Goal: Information Seeking & Learning: Learn about a topic

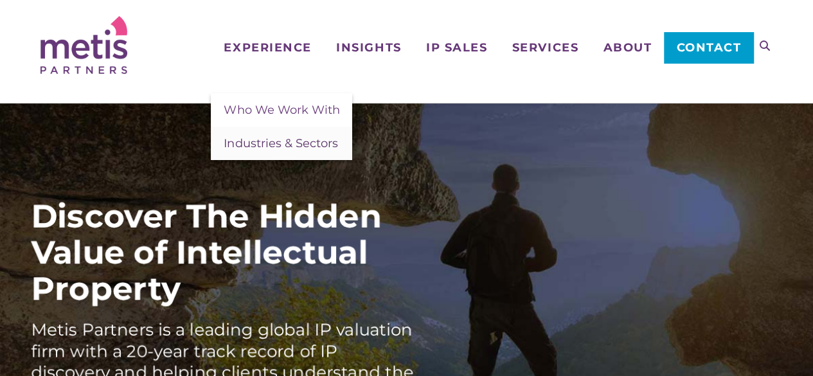
click at [274, 145] on span "Industries & Sectors" at bounding box center [281, 143] width 114 height 14
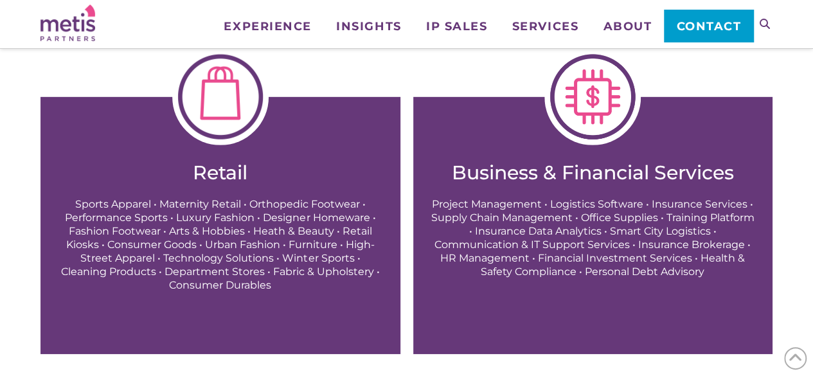
scroll to position [1928, 0]
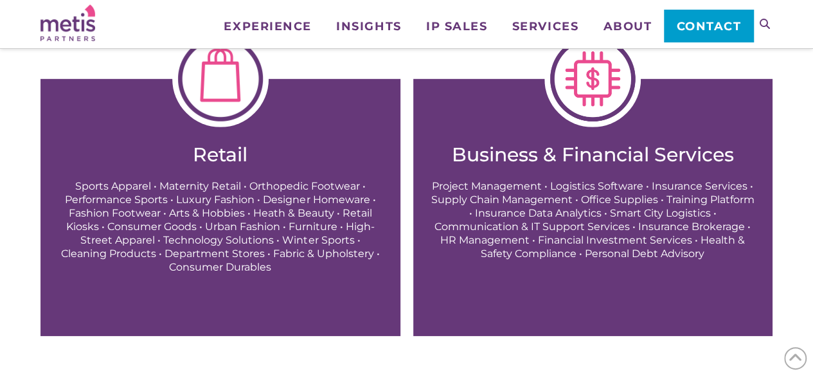
click at [239, 170] on span "Retail Sports Apparel • Maternity Retail • Orthopedic Footwear • Performance Sp…" at bounding box center [219, 208] width 323 height 130
